Goal: Answer question/provide support: Share knowledge or assist other users

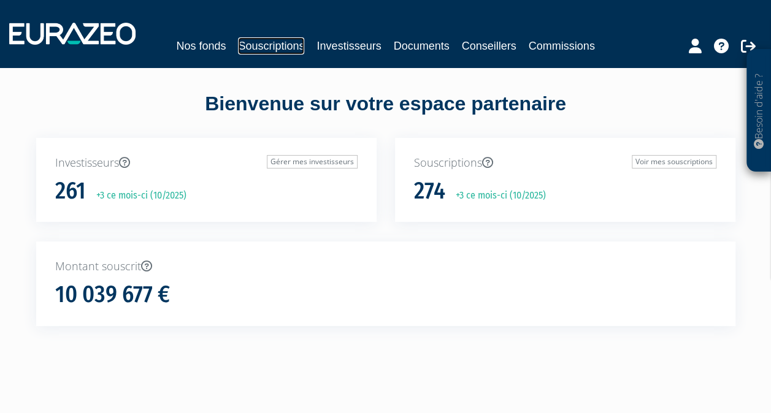
click at [272, 50] on link "Souscriptions" at bounding box center [271, 45] width 66 height 17
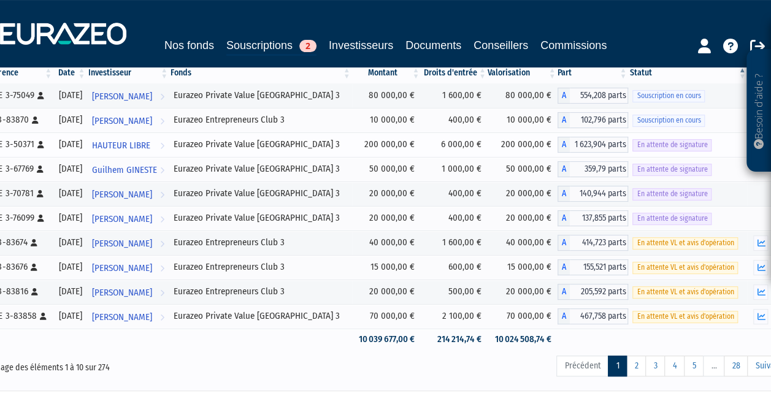
scroll to position [131, 0]
click at [638, 363] on link "2" at bounding box center [636, 365] width 20 height 21
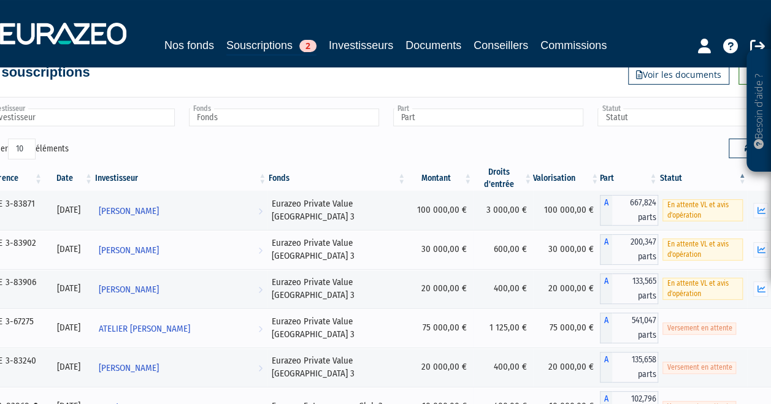
scroll to position [31, 0]
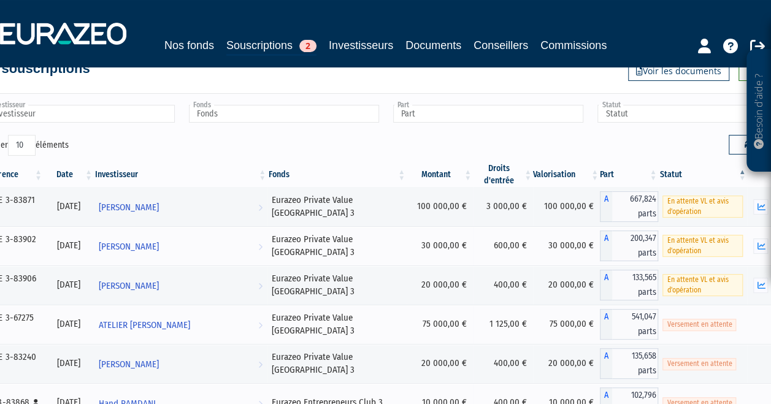
click at [146, 125] on div "Investisseur OLIVIER GRANDCLAUDE ADAM ALEXANDRE DESTOMBES ALEXANDRE GATTI ALEXA…" at bounding box center [385, 119] width 827 height 32
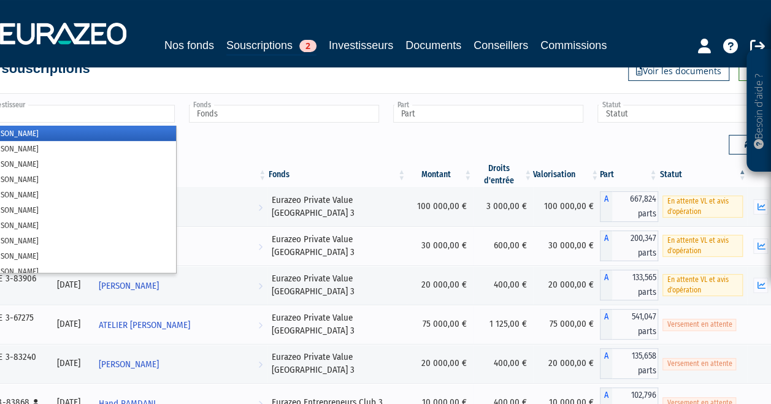
click at [141, 122] on li at bounding box center [80, 114] width 190 height 19
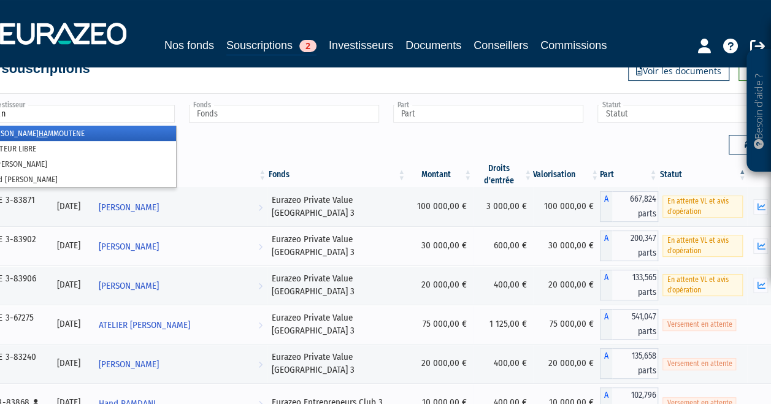
type input "hand"
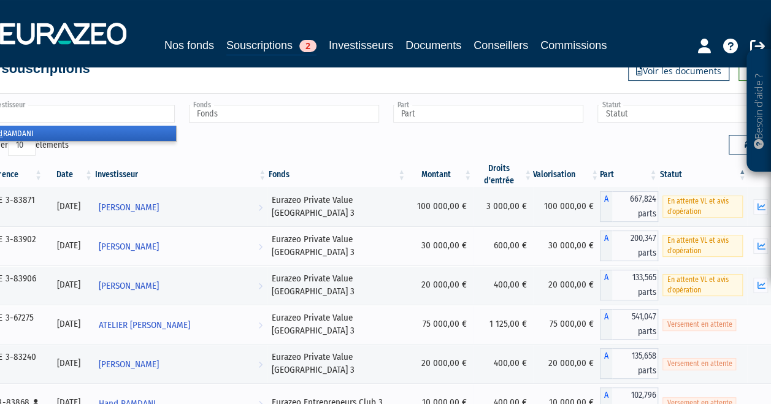
scroll to position [22, 0]
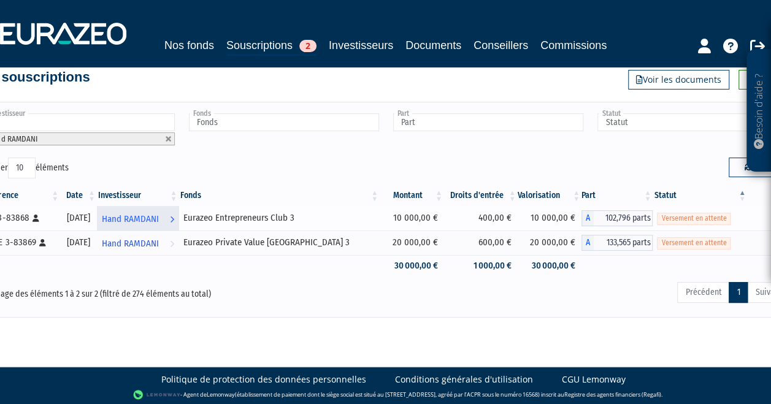
click at [159, 217] on span "Hand RAMDANI" at bounding box center [130, 219] width 57 height 23
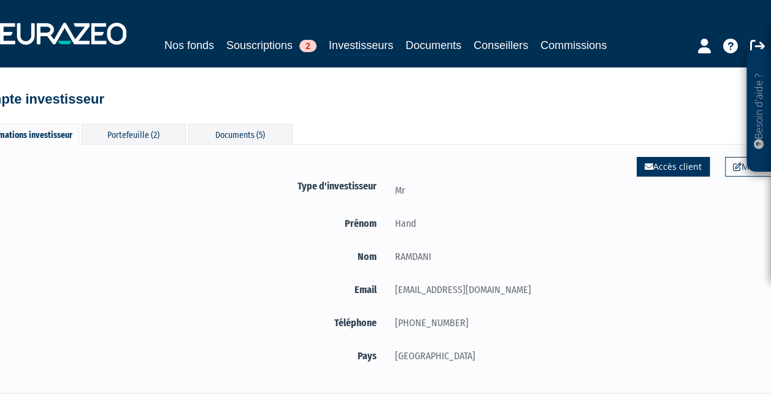
click at [660, 159] on link "Accès client" at bounding box center [673, 167] width 73 height 20
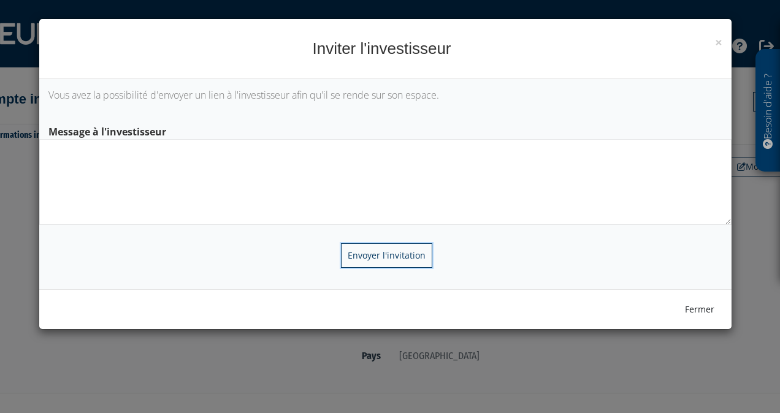
click at [407, 251] on input "Envoyer l'invitation" at bounding box center [386, 256] width 91 height 25
